Goal: Task Accomplishment & Management: Manage account settings

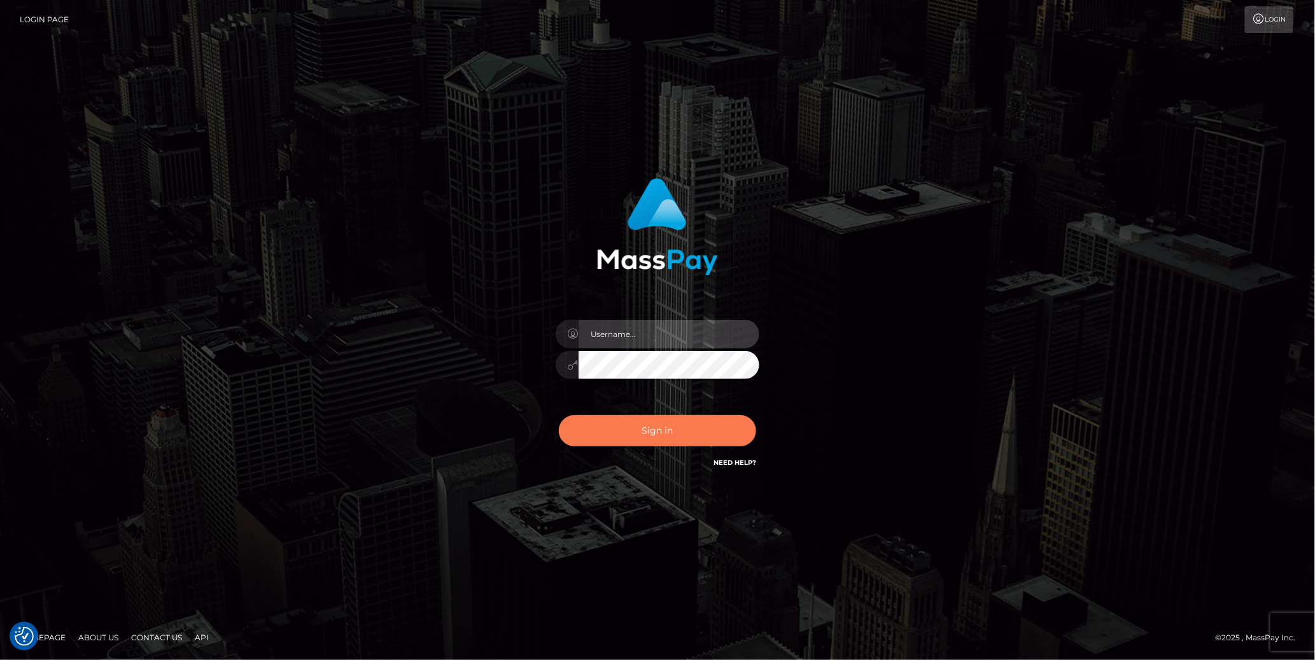
type input "cheli"
click at [676, 420] on button "Sign in" at bounding box center [657, 430] width 197 height 31
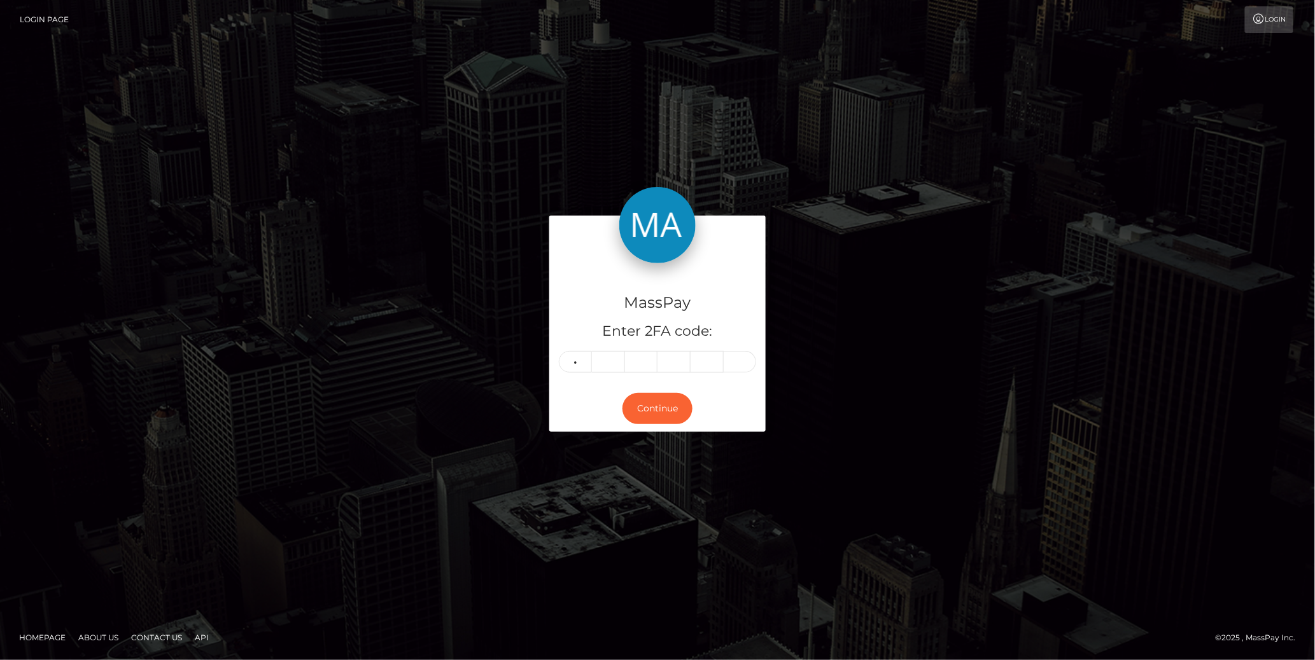
type input "7"
type input "4"
type input "6"
type input "8"
type input "5"
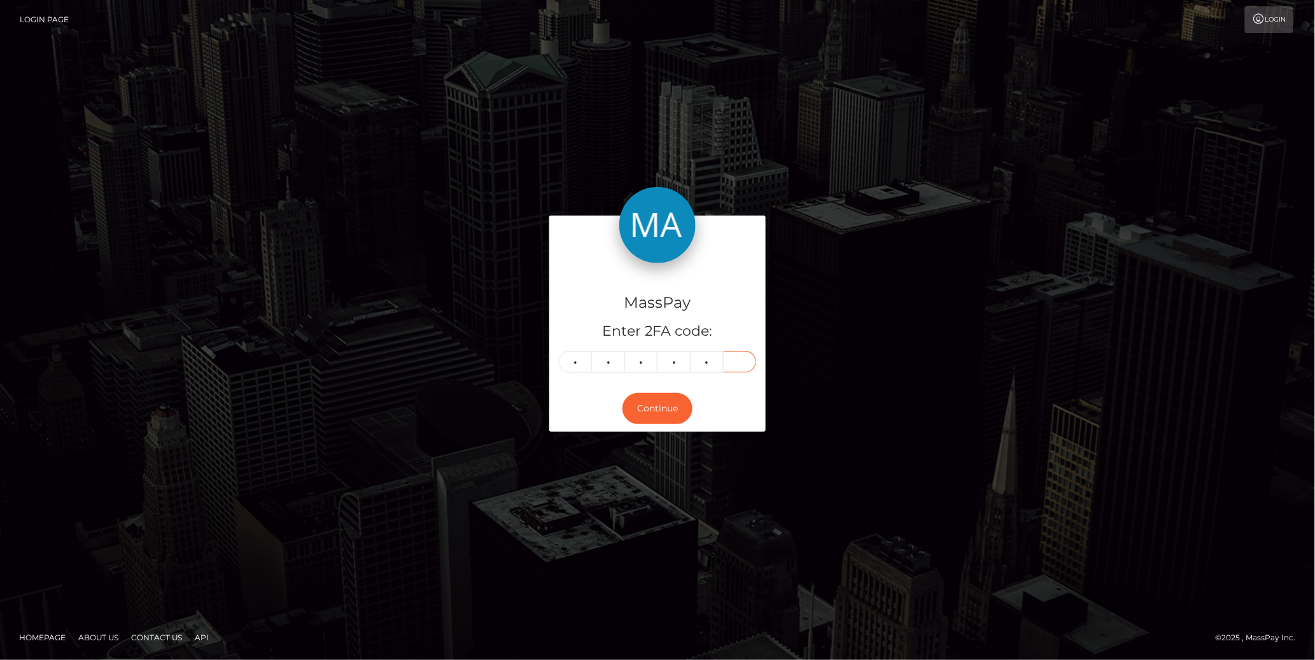
type input "1"
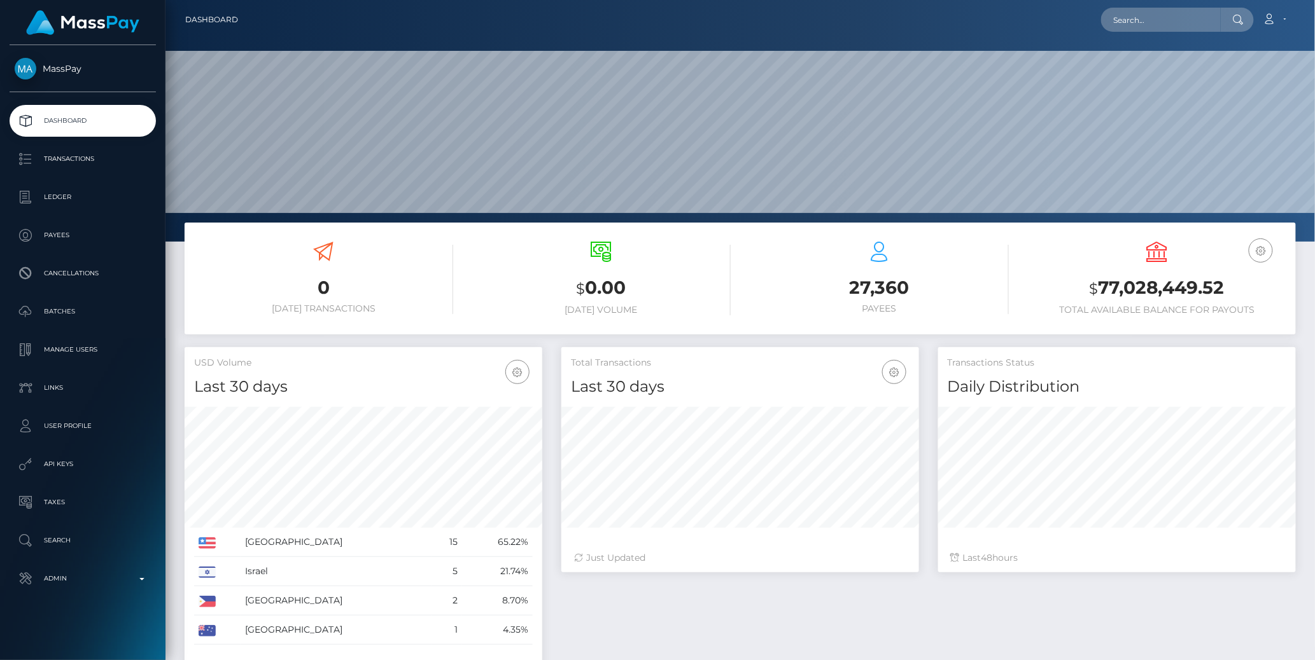
scroll to position [225, 358]
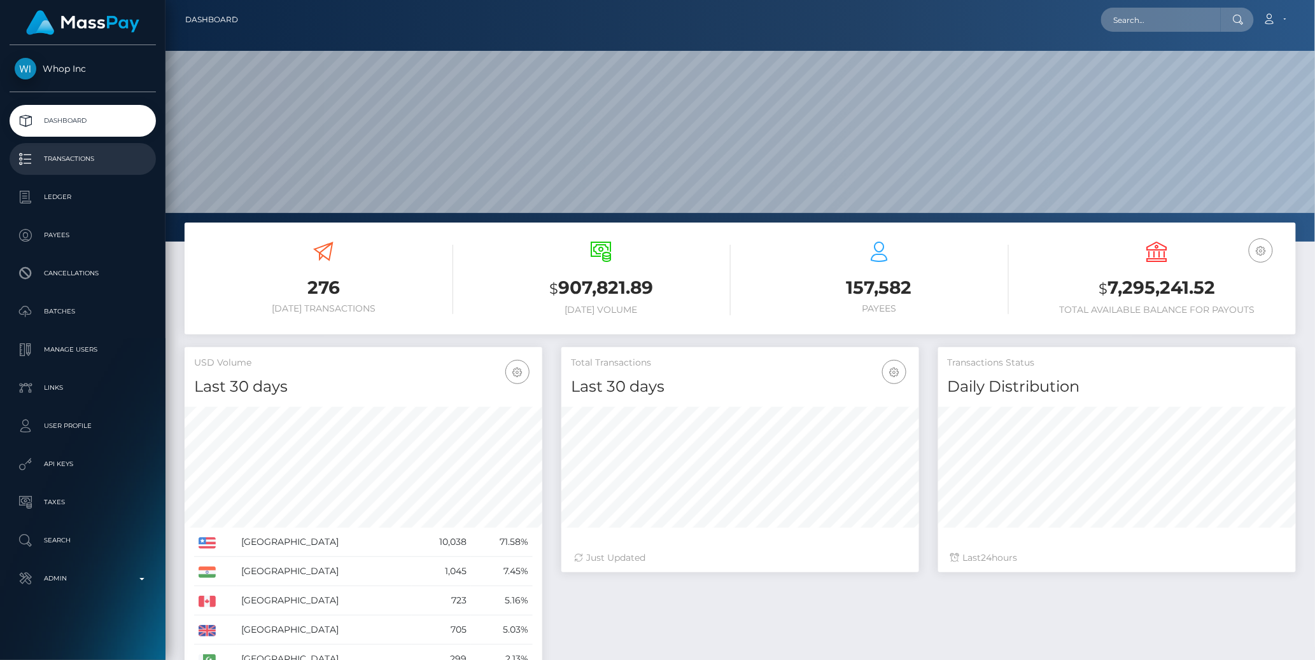
click at [99, 155] on p "Transactions" at bounding box center [83, 159] width 136 height 19
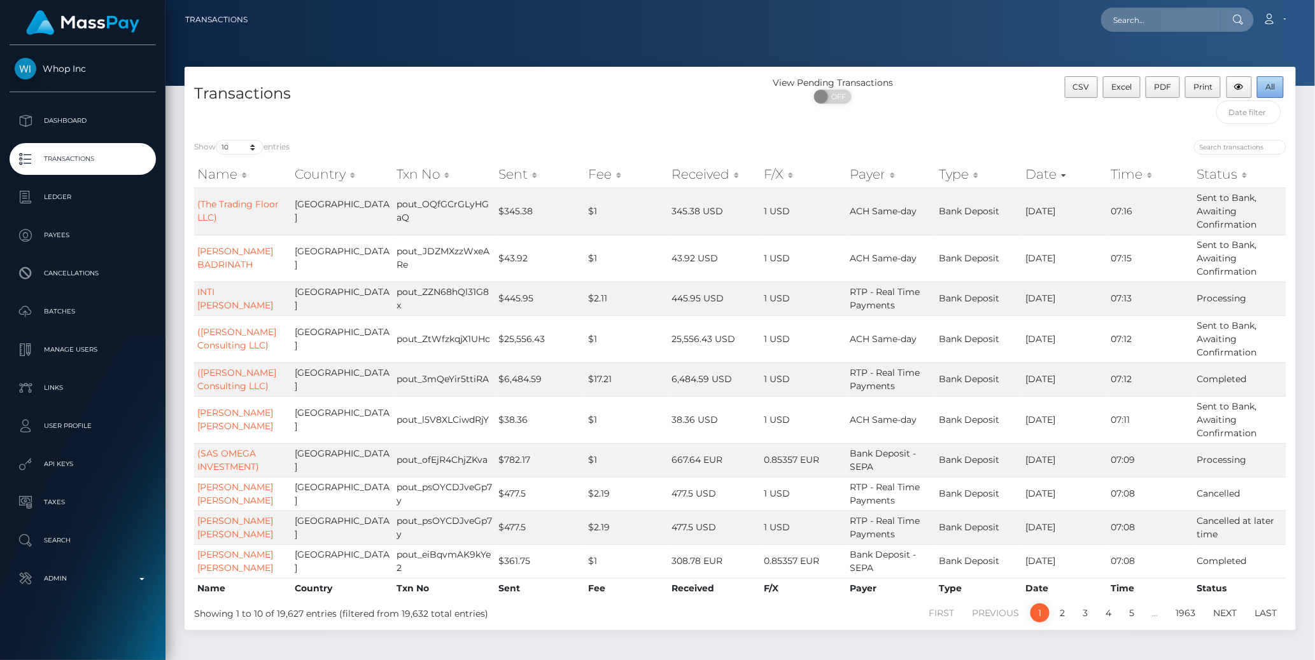
click at [1273, 93] on button "All" at bounding box center [1270, 87] width 27 height 22
